Goal: Task Accomplishment & Management: Manage account settings

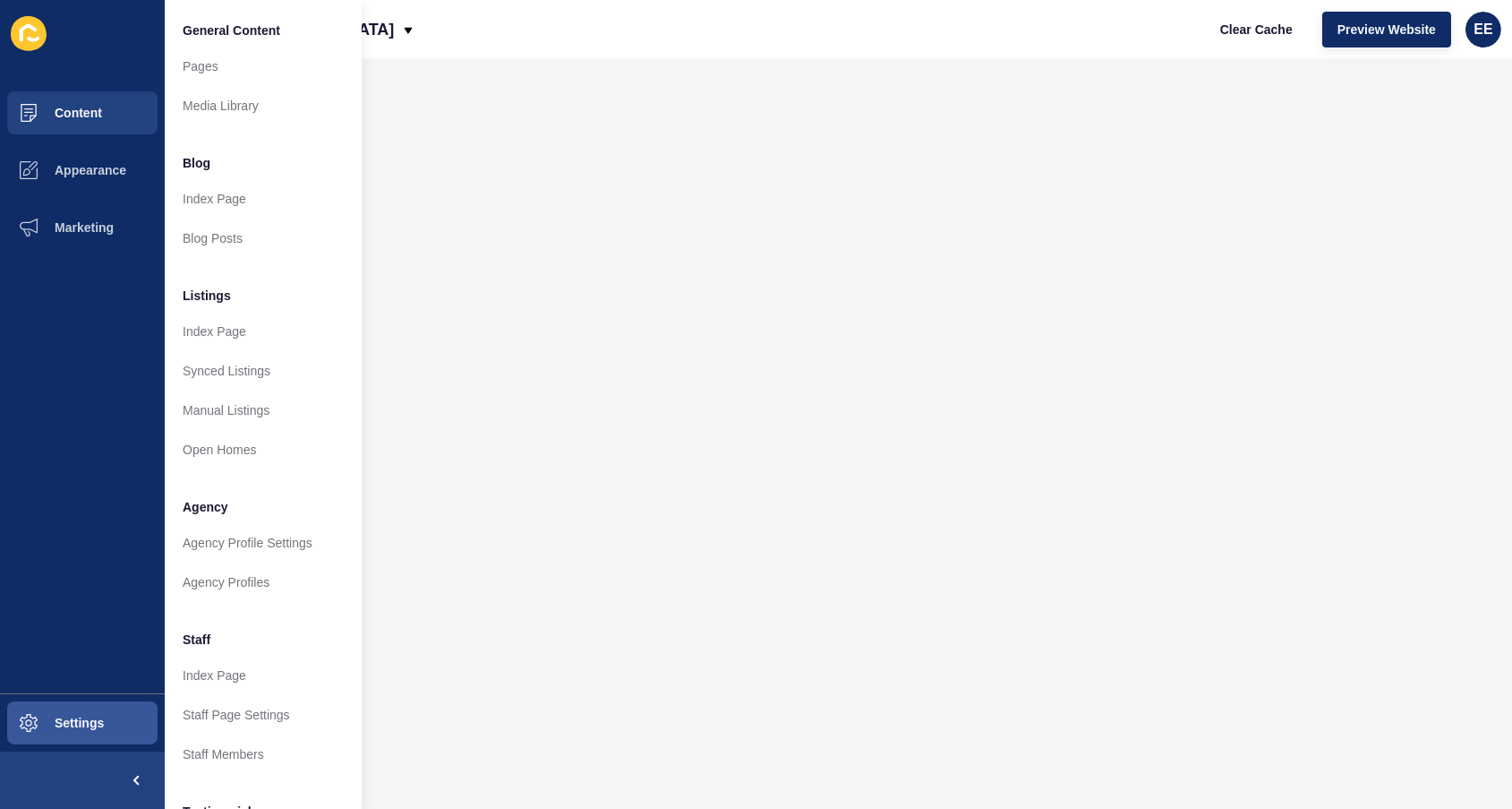
click at [77, 109] on span "Content" at bounding box center [49, 112] width 104 height 14
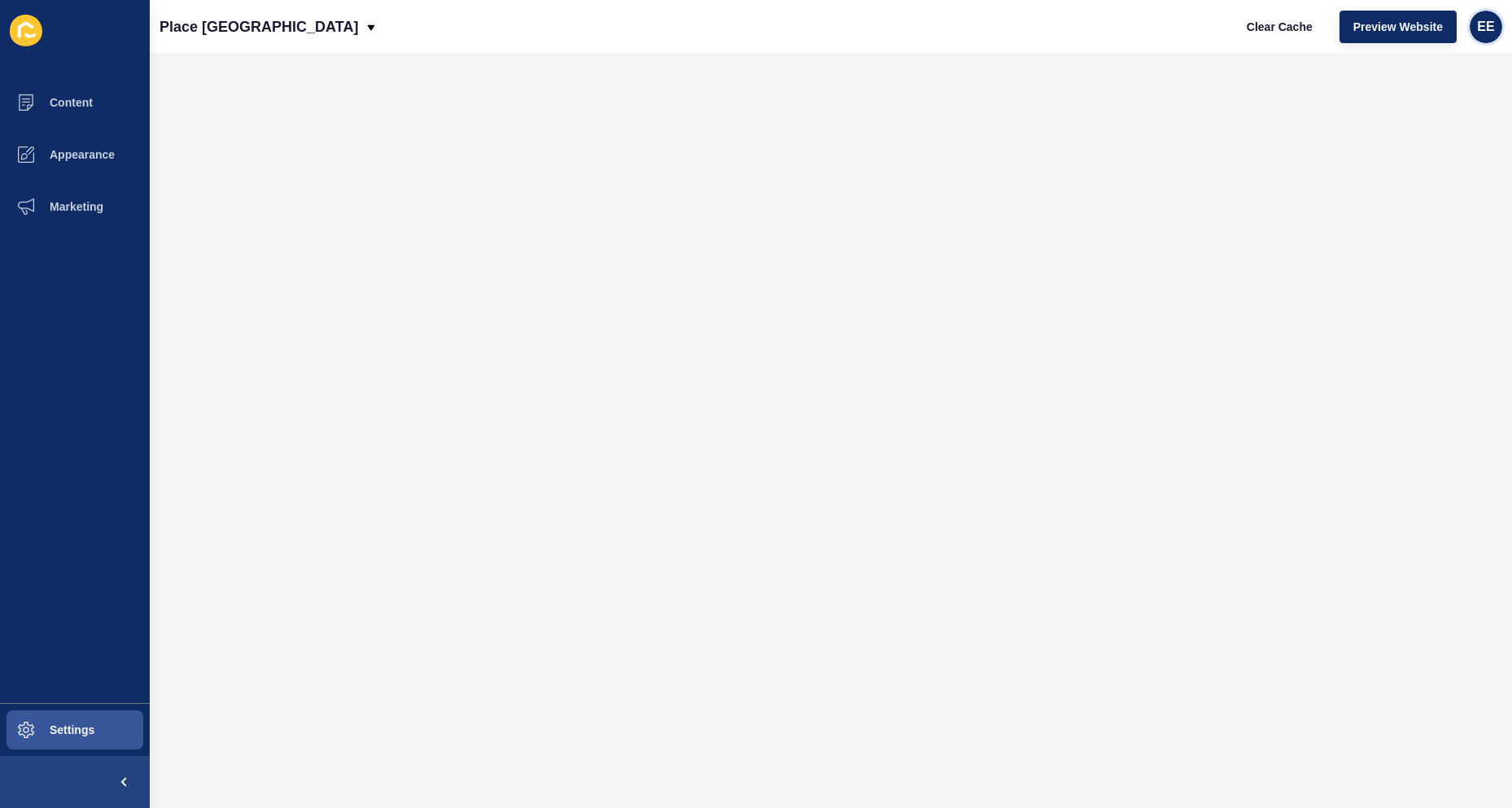
click at [1374, 21] on div "EE" at bounding box center [1486, 26] width 32 height 32
click at [1374, 136] on link "Logout" at bounding box center [1445, 136] width 119 height 36
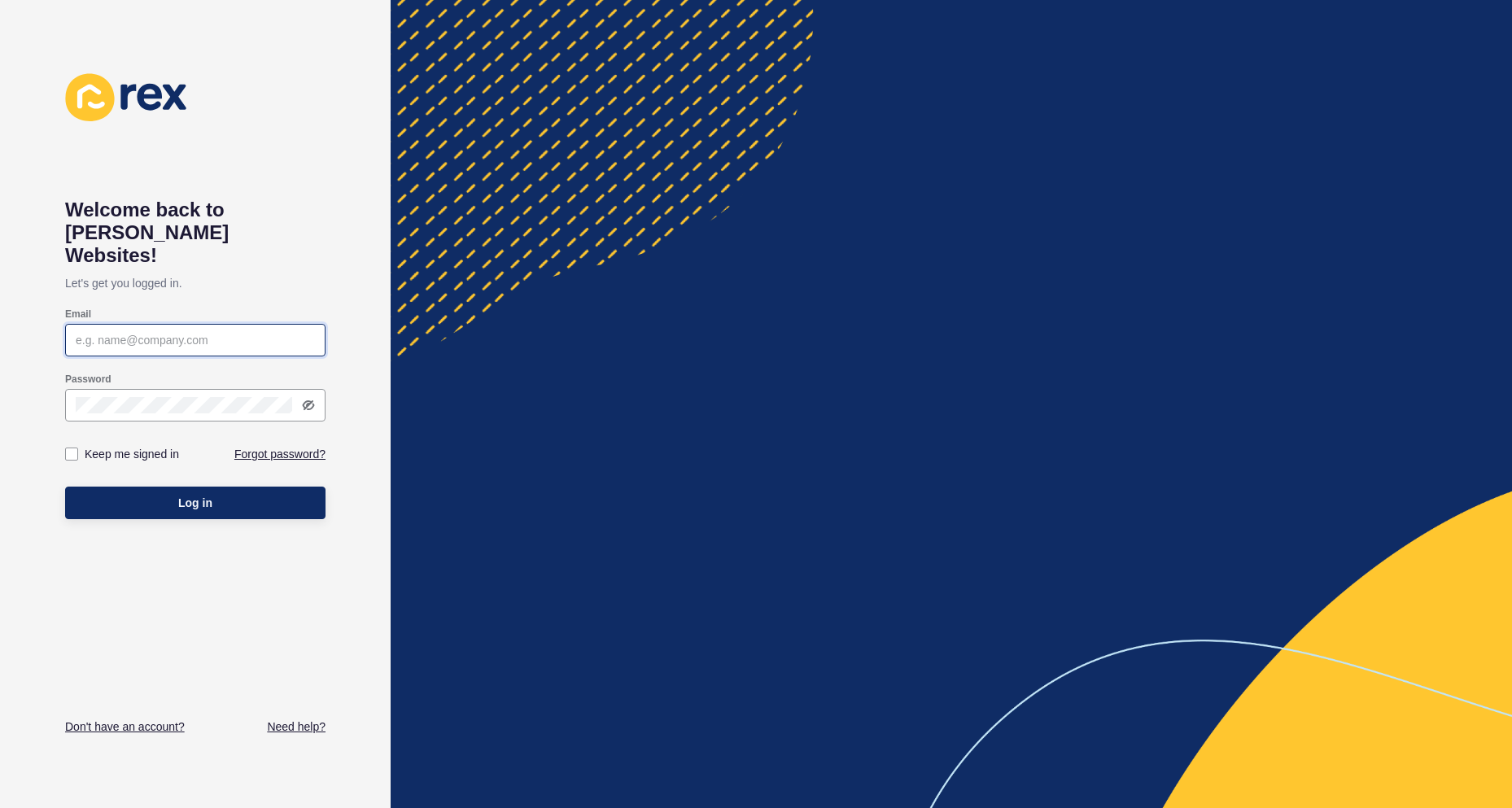
type input "[PERSON_NAME][EMAIL_ADDRESS][PERSON_NAME][DOMAIN_NAME]"
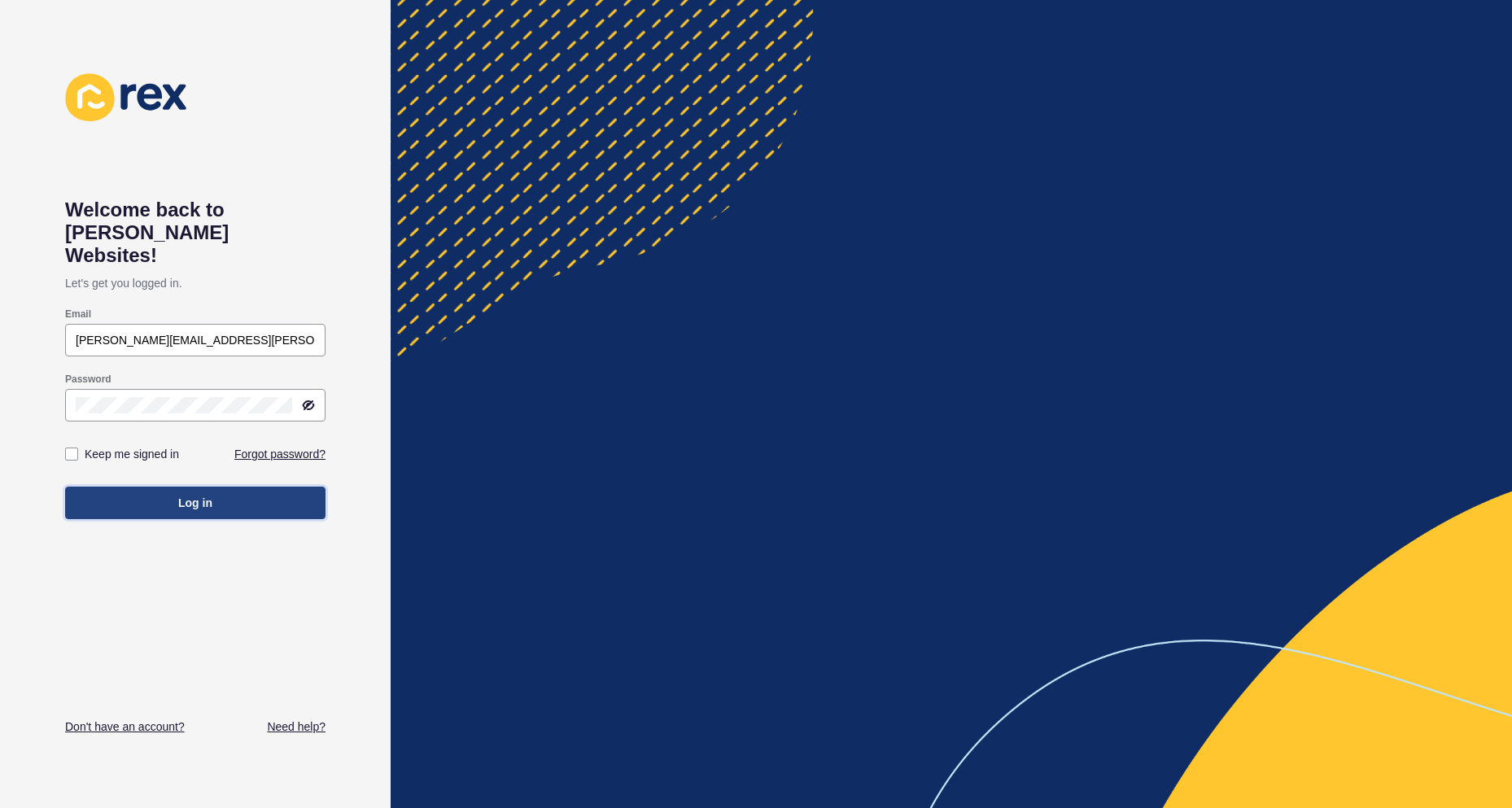
click at [169, 486] on button "Log in" at bounding box center [195, 502] width 260 height 32
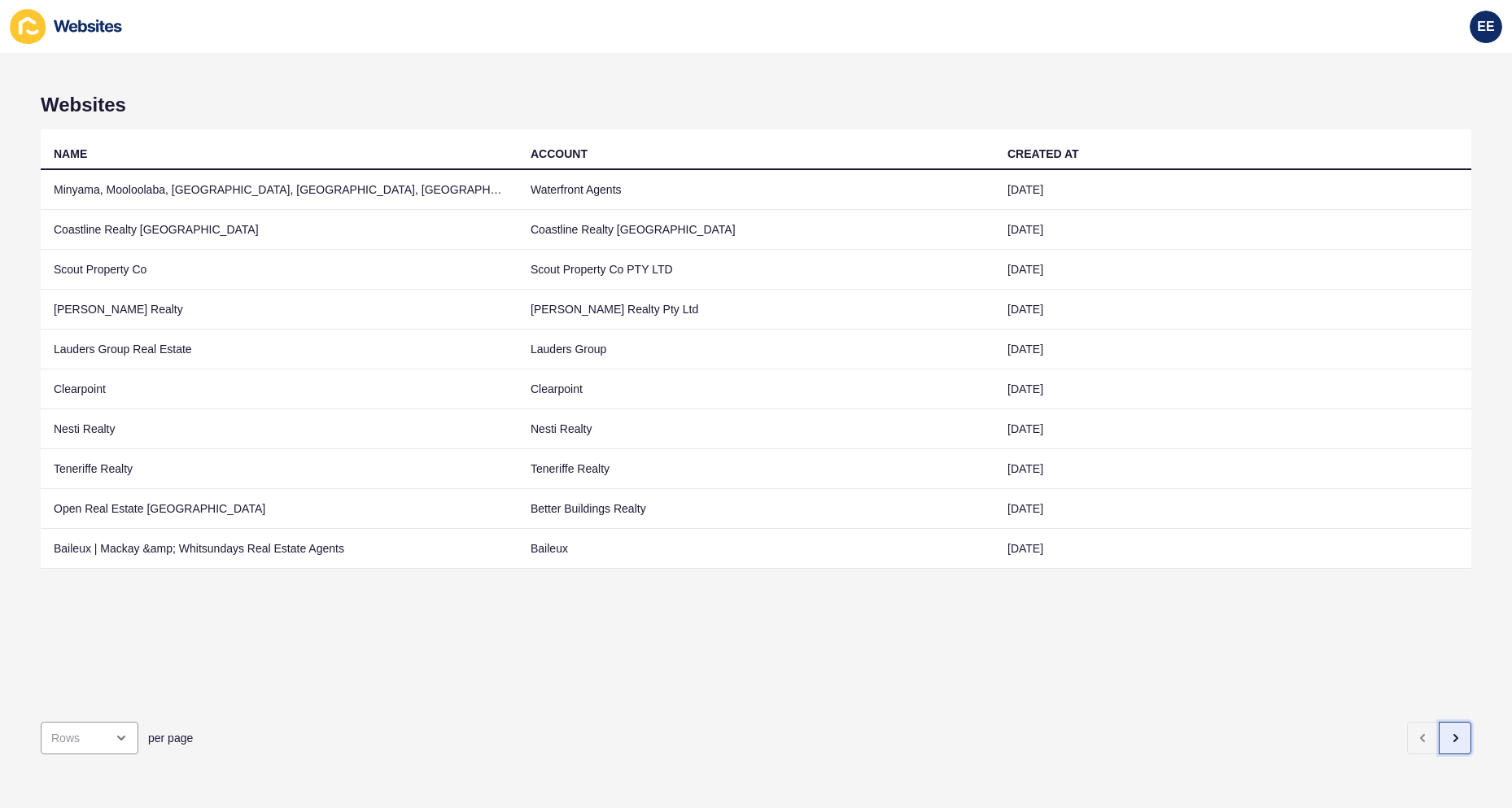
click at [1374, 732] on icon "button" at bounding box center [1454, 738] width 13 height 13
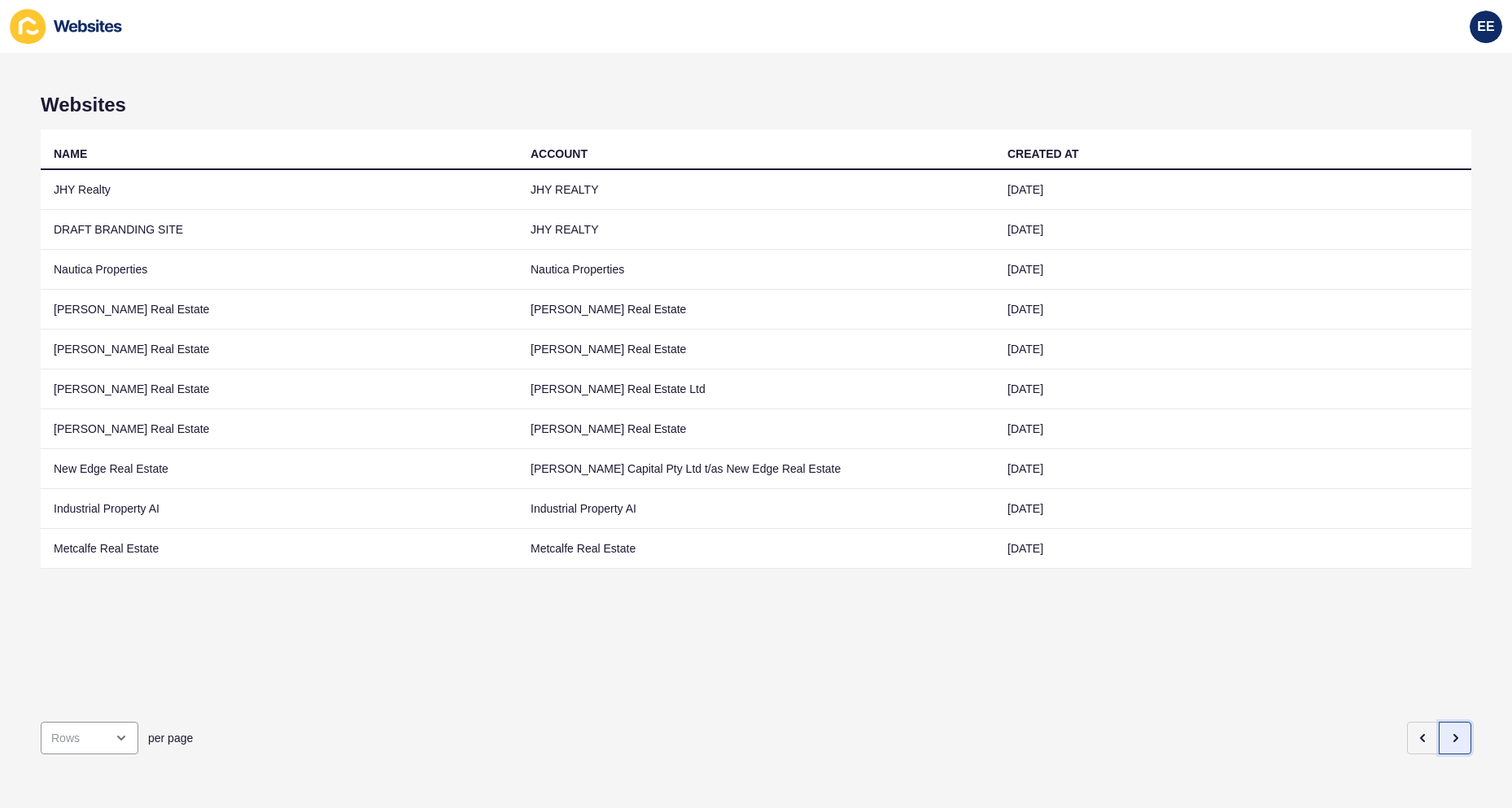
click at [1374, 732] on icon "button" at bounding box center [1454, 738] width 13 height 13
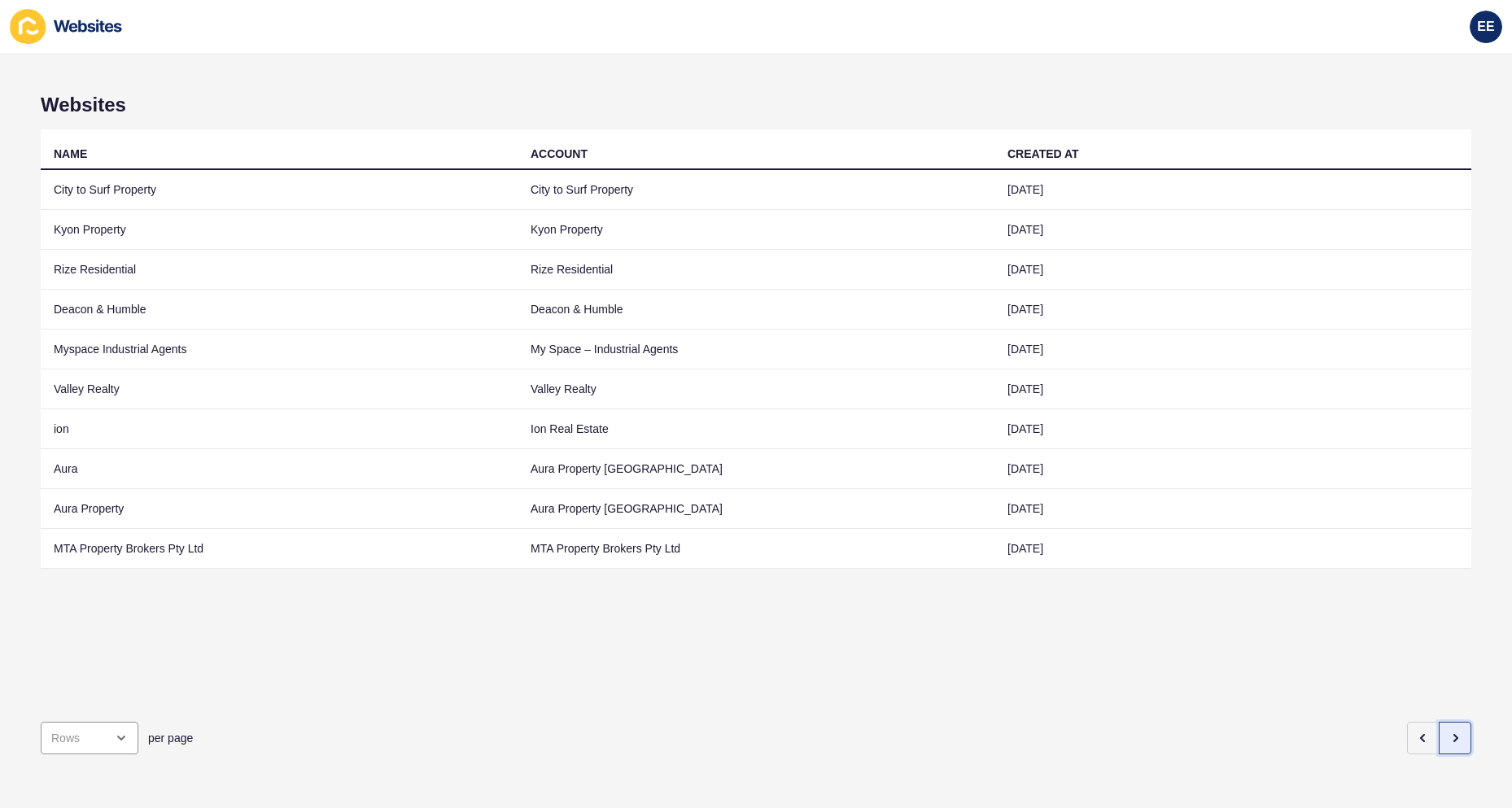
click at [1374, 734] on button "button" at bounding box center [1455, 738] width 32 height 32
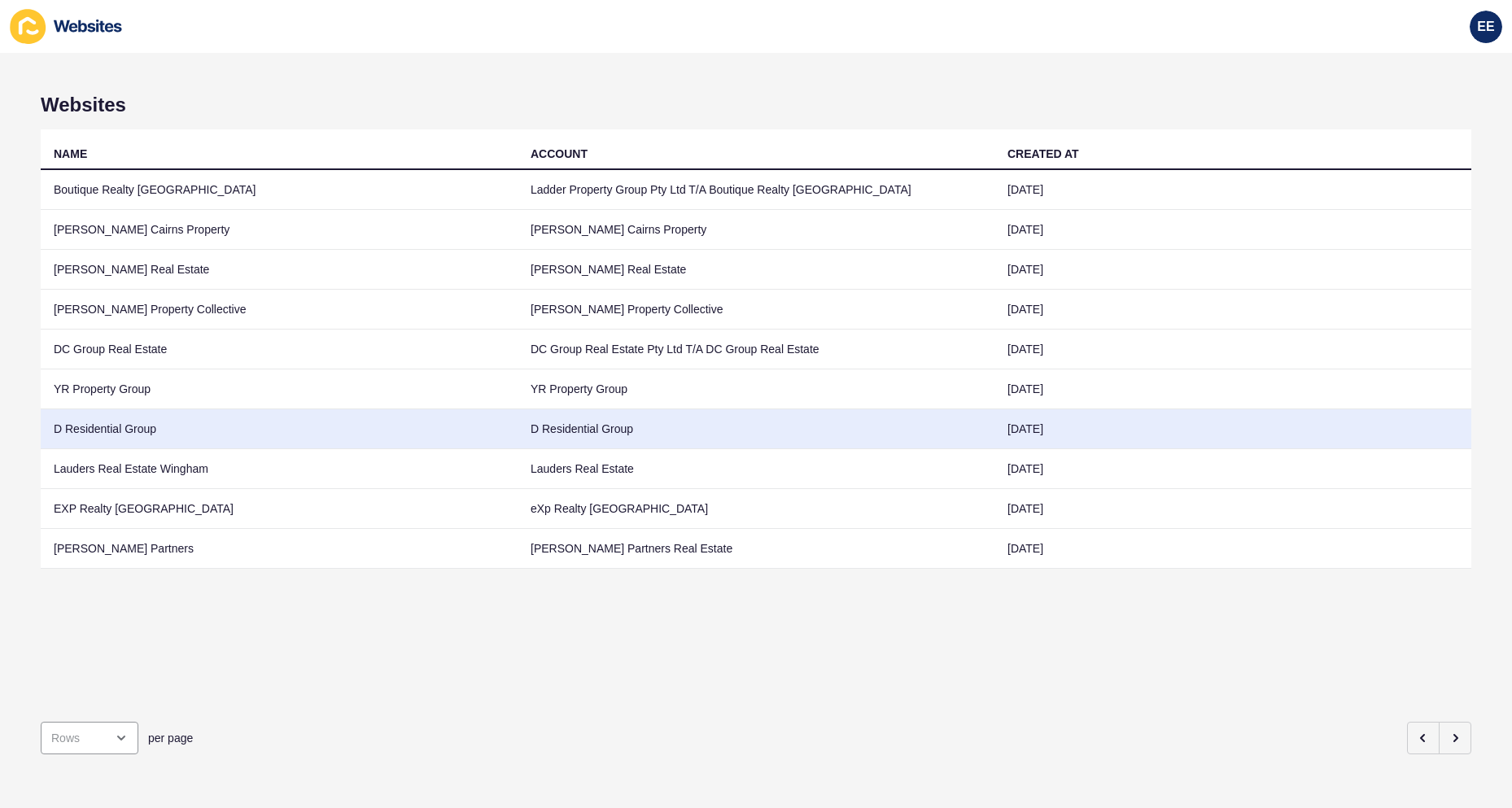
click at [147, 423] on td "D Residential Group" at bounding box center [279, 429] width 477 height 40
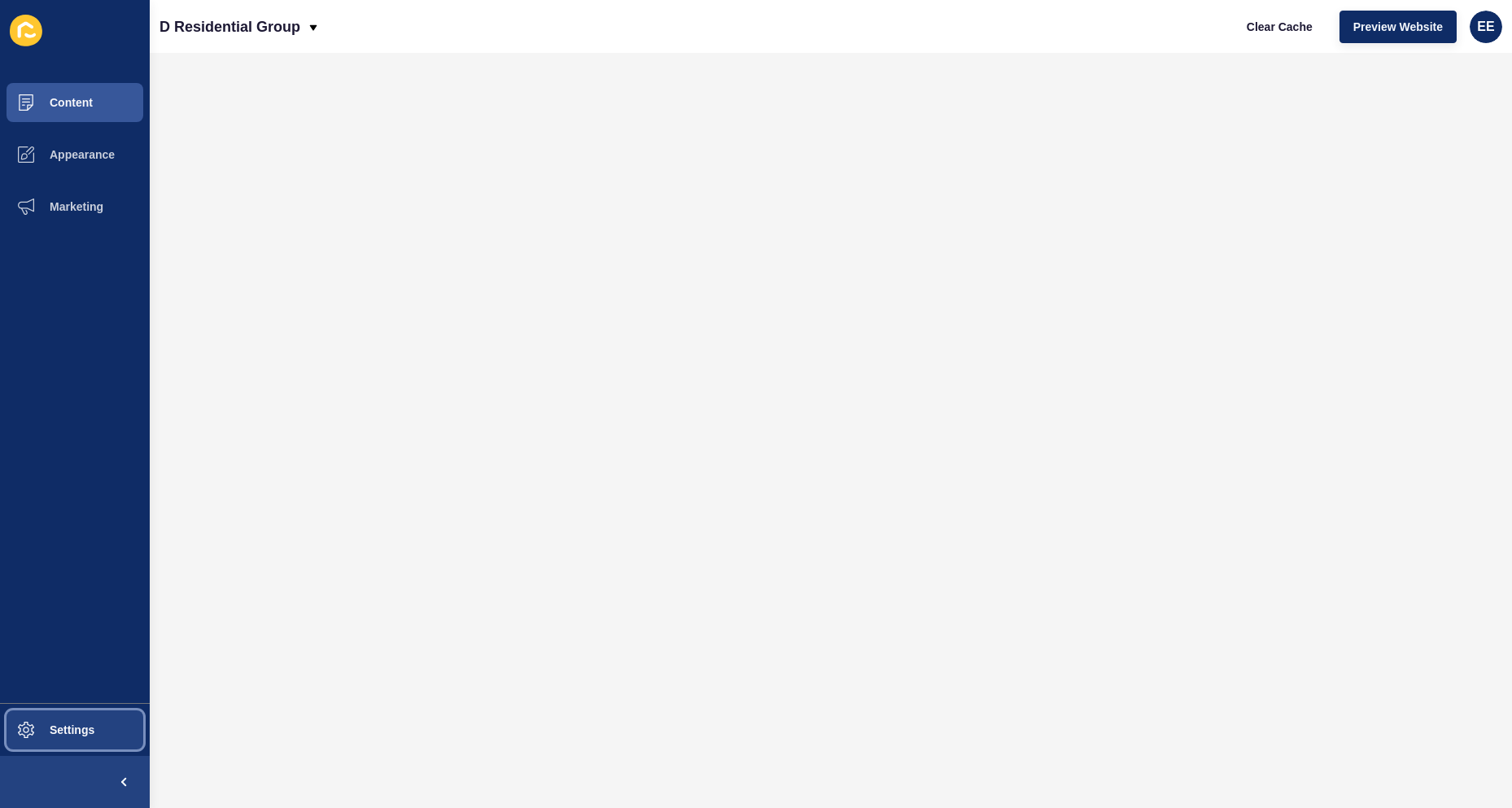
click at [53, 725] on span "Settings" at bounding box center [46, 729] width 97 height 13
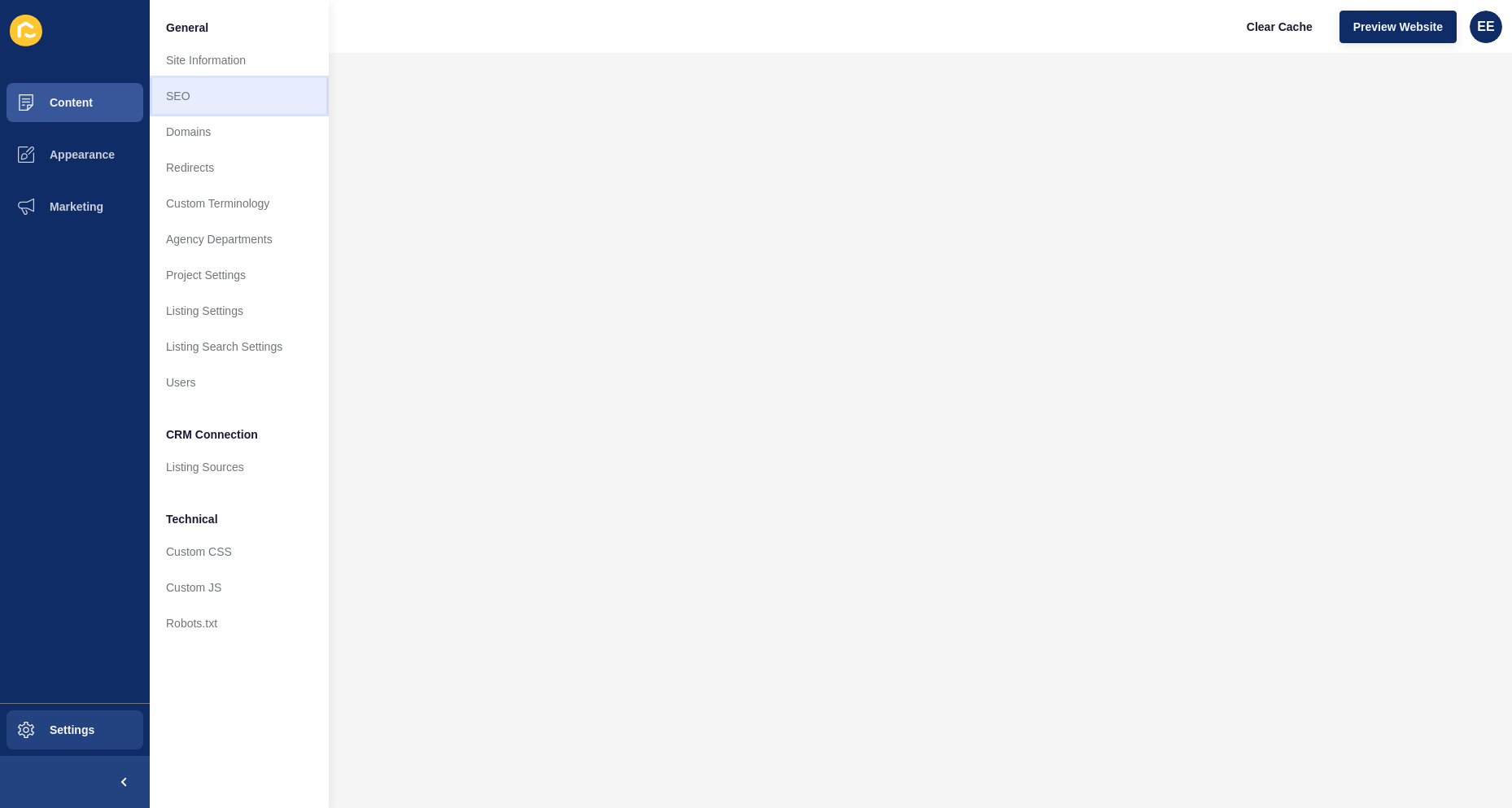
click at [191, 100] on link "SEO" at bounding box center [239, 96] width 179 height 36
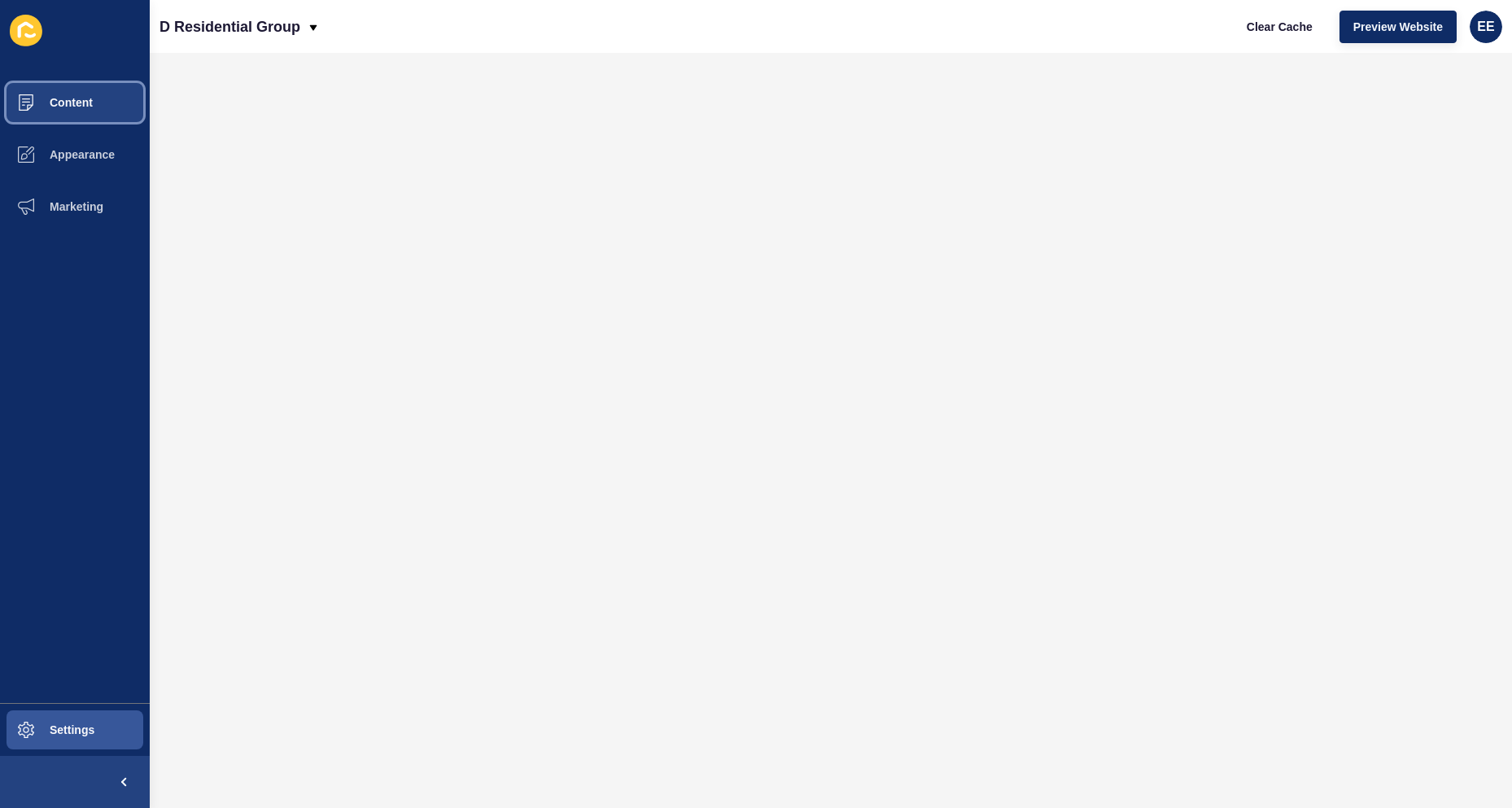
click at [63, 100] on span "Content" at bounding box center [45, 102] width 95 height 13
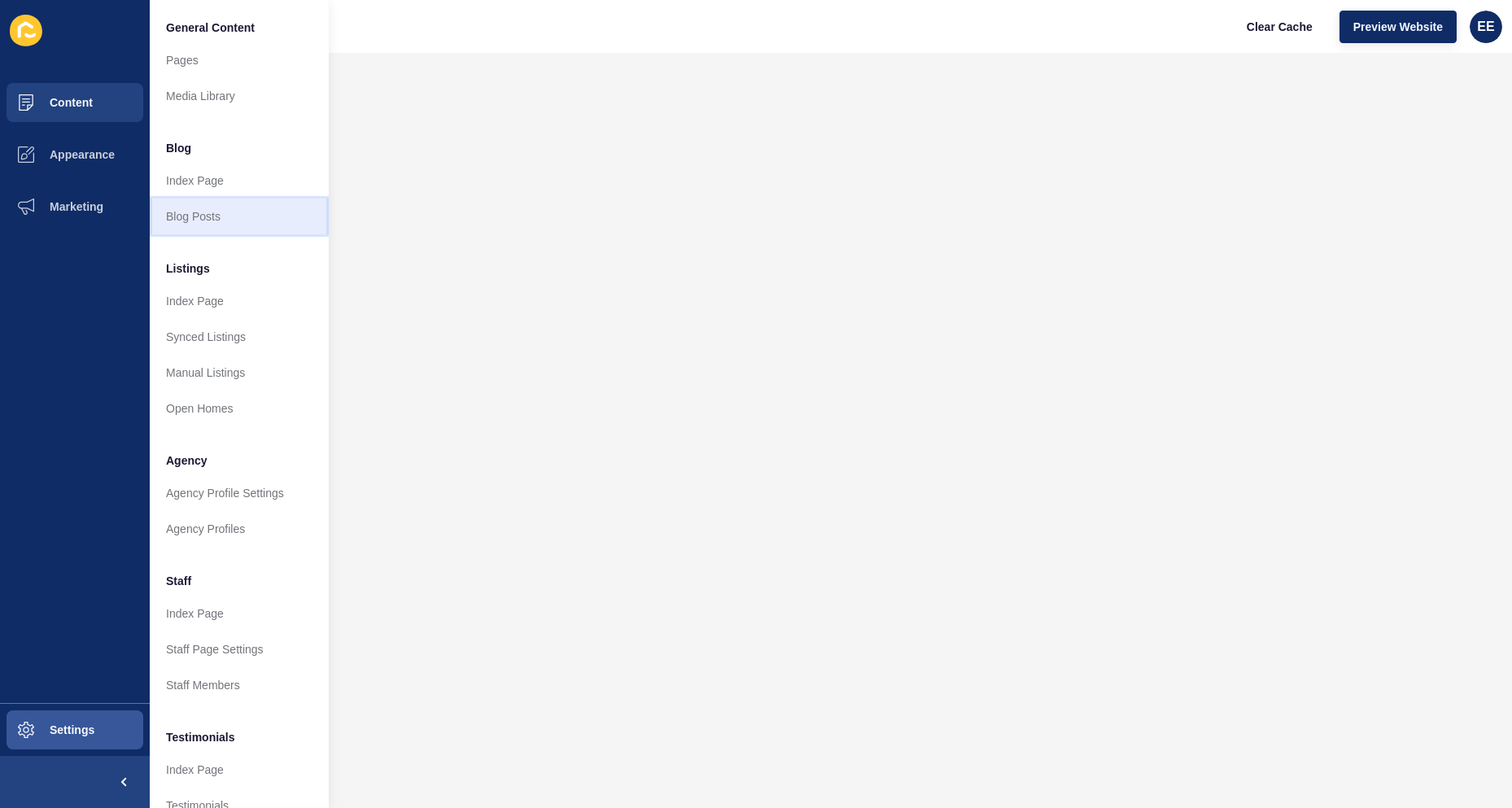
click at [208, 218] on link "Blog Posts" at bounding box center [239, 216] width 179 height 36
